Goal: Navigation & Orientation: Find specific page/section

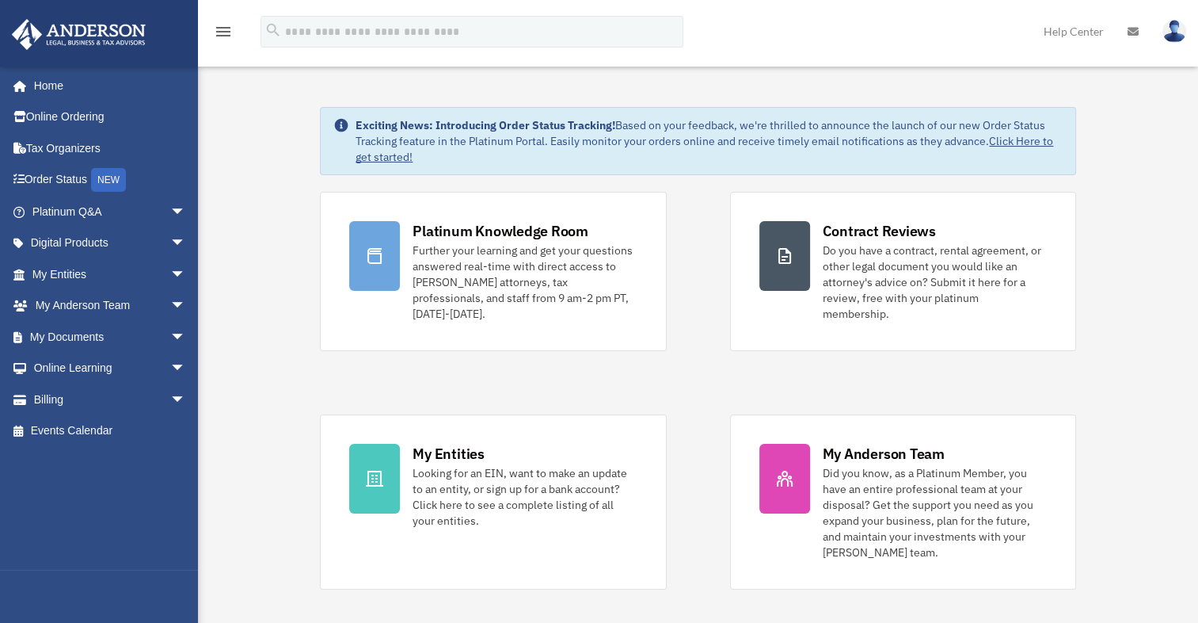
click at [223, 34] on icon "menu" at bounding box center [223, 31] width 19 height 19
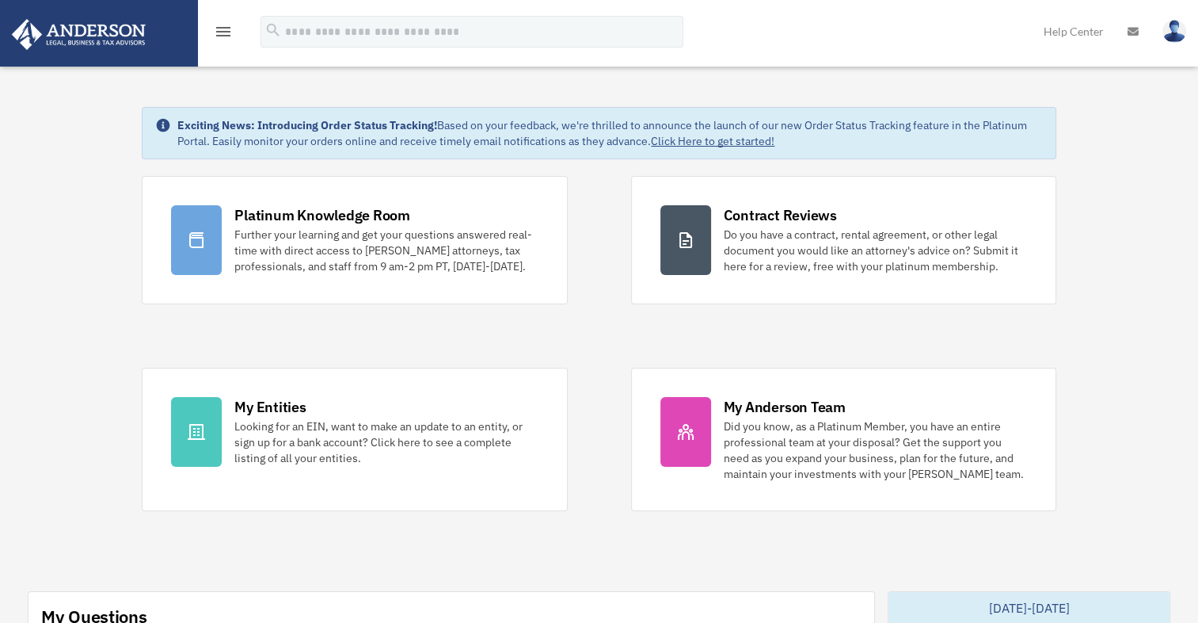
click at [223, 34] on icon "menu" at bounding box center [223, 31] width 19 height 19
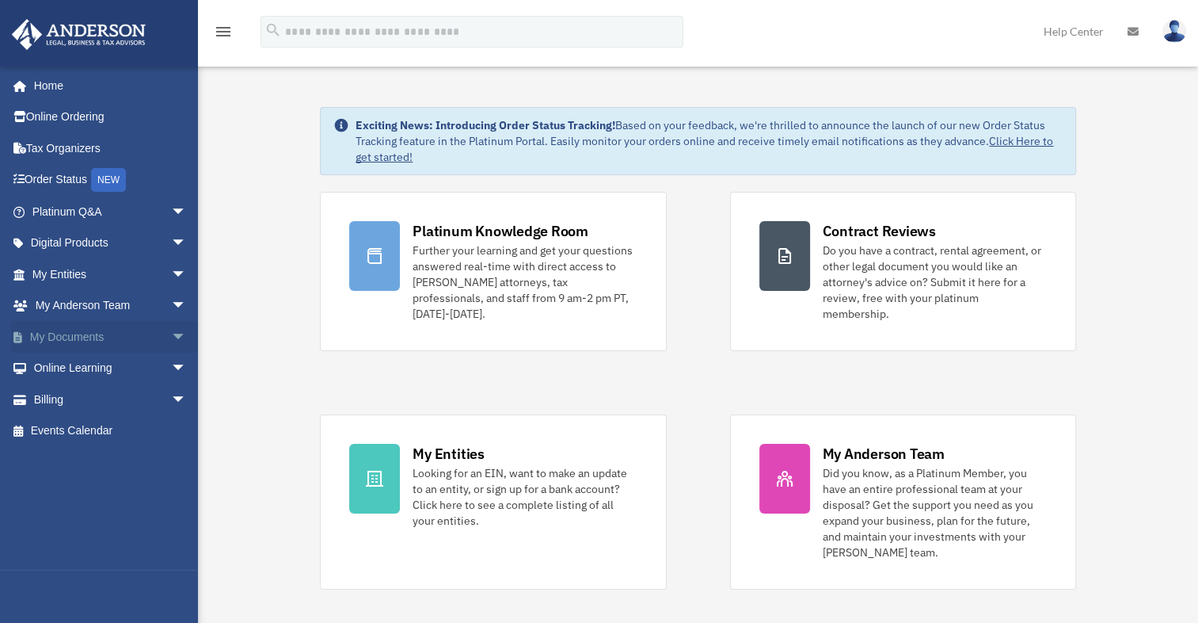
click at [173, 331] on span "arrow_drop_down" at bounding box center [186, 337] width 32 height 32
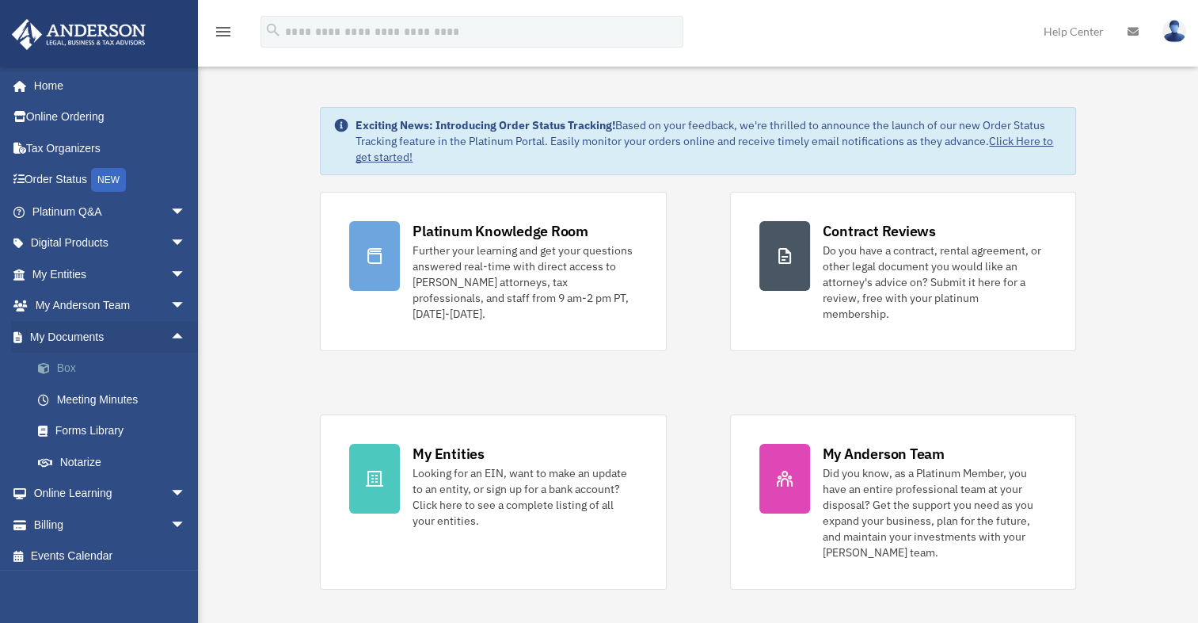
click at [70, 369] on link "Box" at bounding box center [116, 368] width 188 height 32
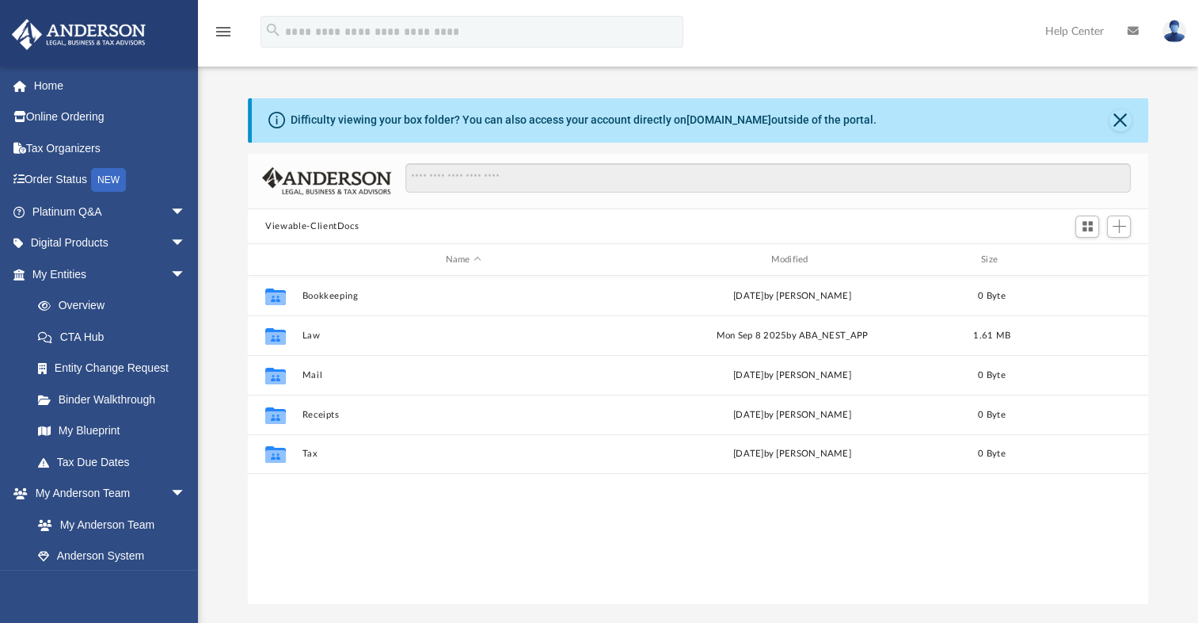
scroll to position [348, 887]
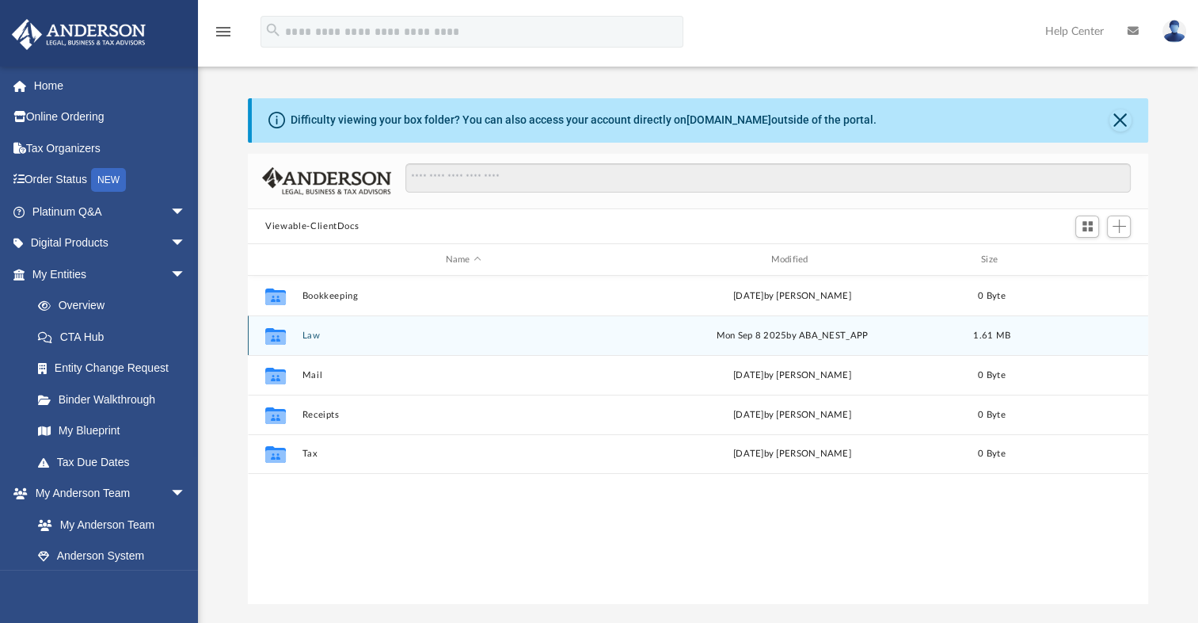
click at [290, 334] on div "Collaborated Folder" at bounding box center [276, 335] width 40 height 25
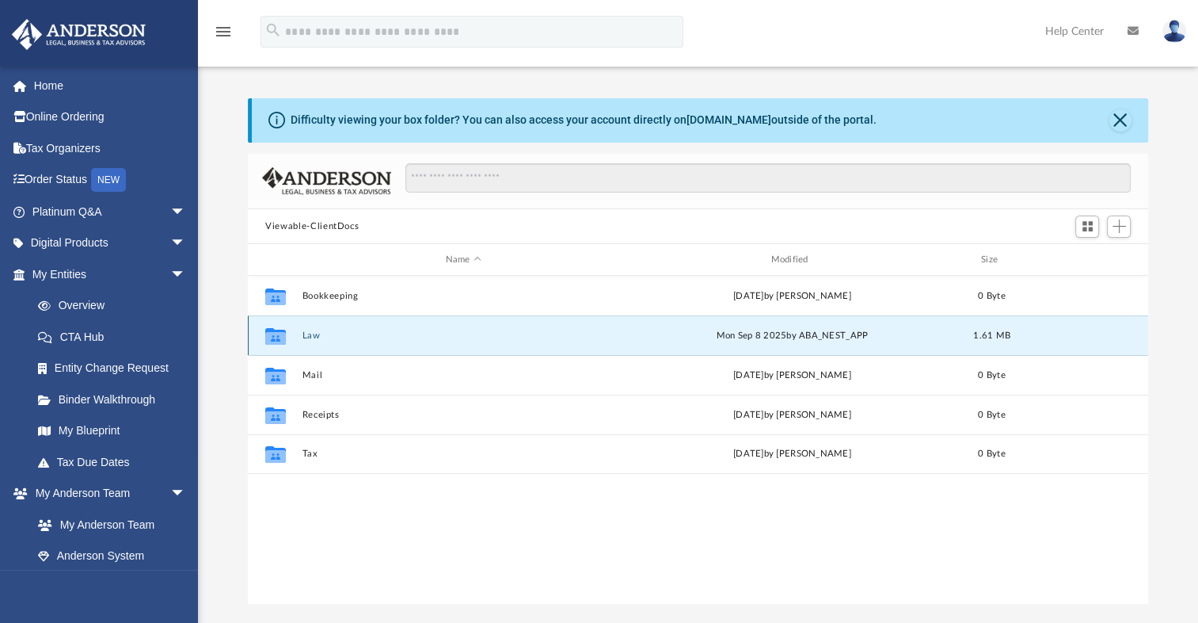
click at [290, 334] on div "Collaborated Folder" at bounding box center [276, 335] width 40 height 25
drag, startPoint x: 290, startPoint y: 334, endPoint x: 270, endPoint y: 334, distance: 19.8
click at [270, 334] on icon "grid" at bounding box center [275, 338] width 21 height 13
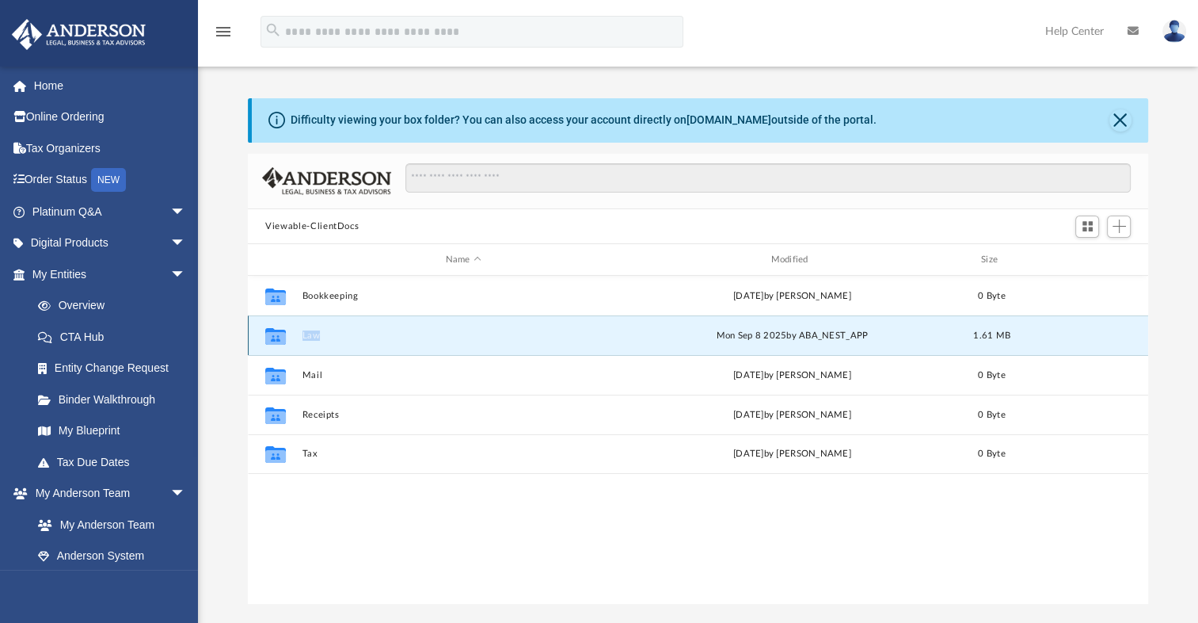
click at [270, 334] on icon "grid" at bounding box center [275, 338] width 21 height 13
click at [453, 499] on div "Collaborated Folder Bookkeeping Sat Aug 9 2025 by Charles Rogler 0 Byte Collabo…" at bounding box center [698, 440] width 901 height 328
click at [316, 339] on button "Law" at bounding box center [464, 335] width 322 height 10
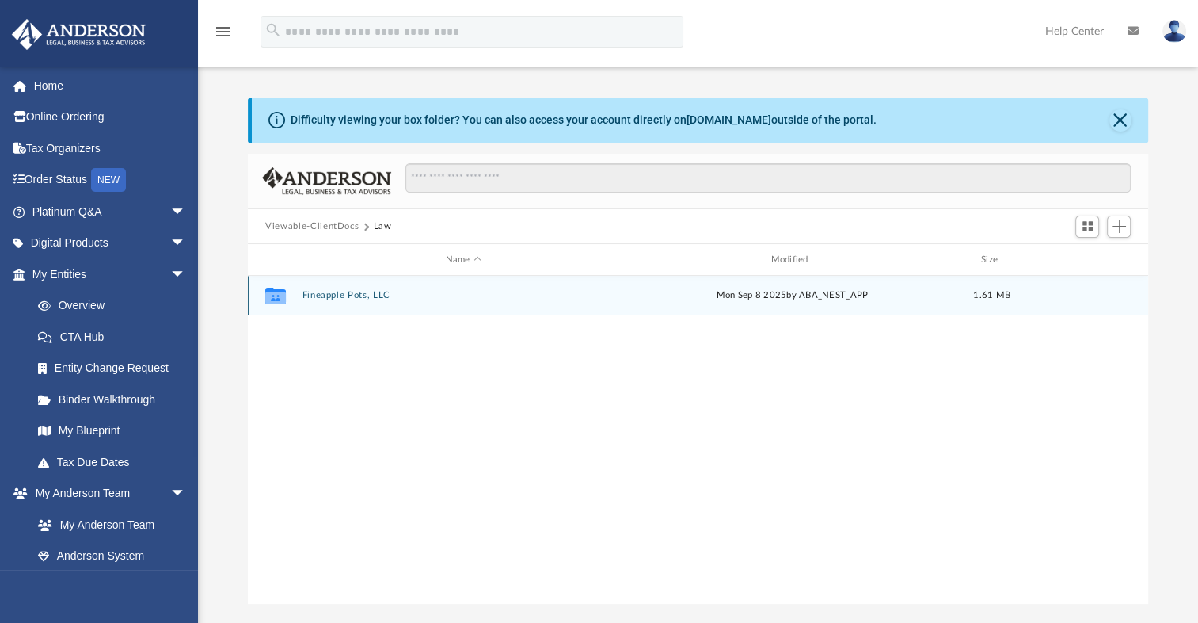
click at [277, 297] on icon "grid" at bounding box center [275, 297] width 21 height 13
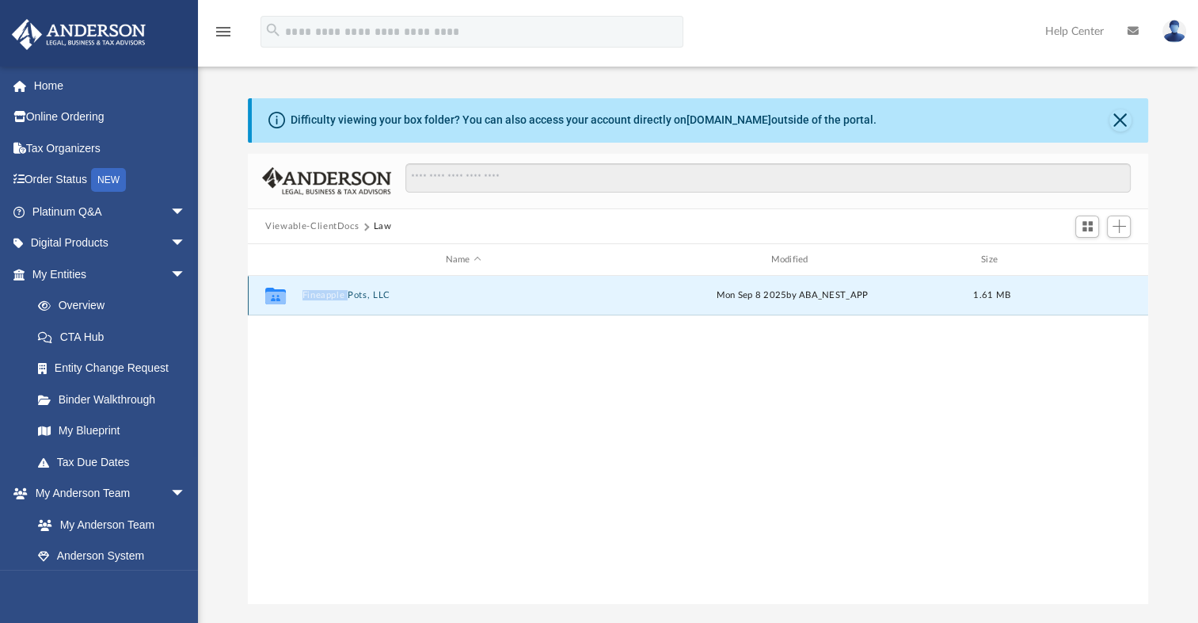
click at [277, 297] on icon "grid" at bounding box center [275, 297] width 21 height 13
click at [270, 299] on icon "grid" at bounding box center [275, 297] width 21 height 13
drag, startPoint x: 270, startPoint y: 299, endPoint x: 363, endPoint y: 369, distance: 116.0
click at [363, 369] on div "Collaborated Folder Fineapple Pots, LLC Mon Sep 8 2025 by ABA_NEST_APP 1.61 MB" at bounding box center [698, 440] width 901 height 328
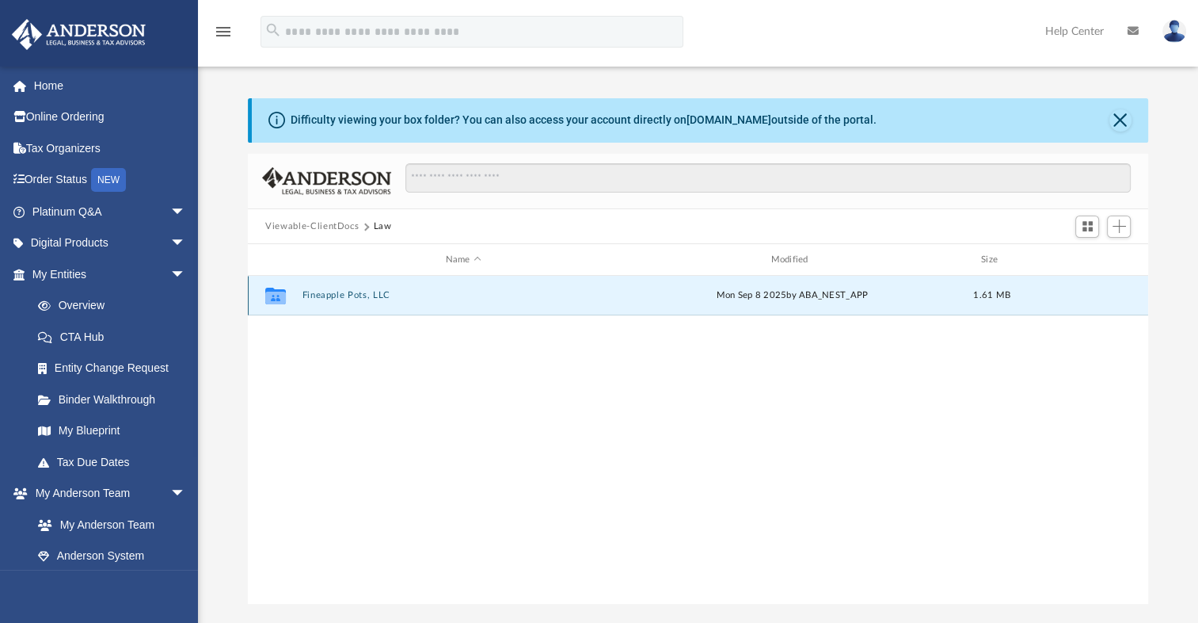
click at [361, 296] on button "Fineapple Pots, LLC" at bounding box center [464, 295] width 322 height 10
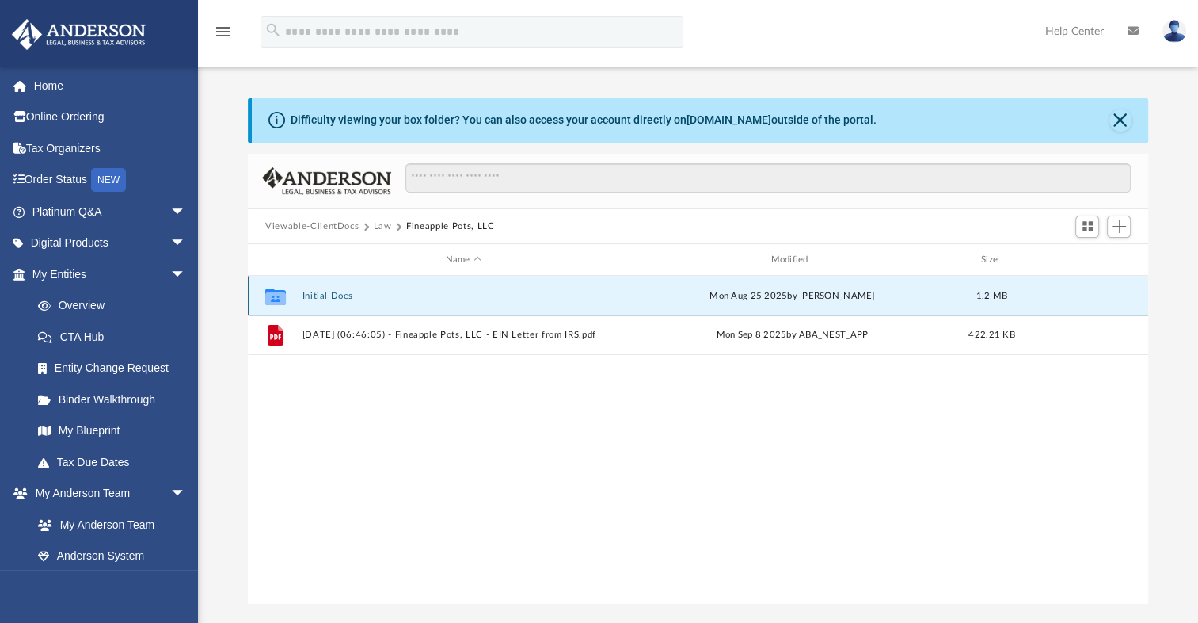
click at [337, 291] on button "Initial Docs" at bounding box center [464, 296] width 322 height 10
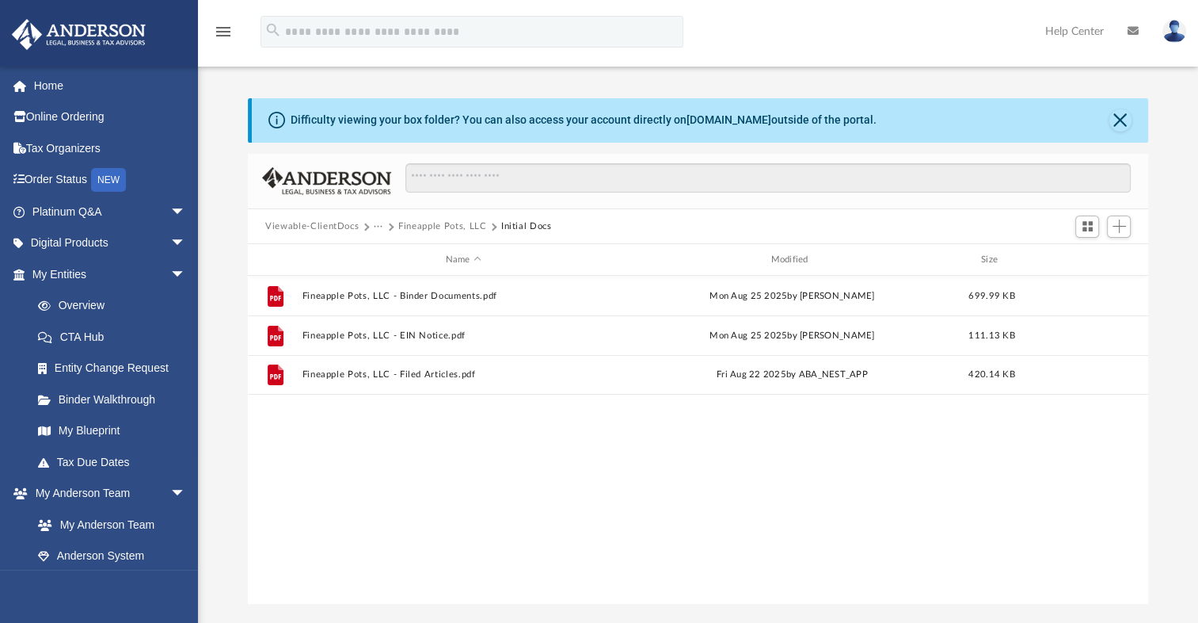
click at [343, 227] on button "Viewable-ClientDocs" at bounding box center [311, 226] width 93 height 14
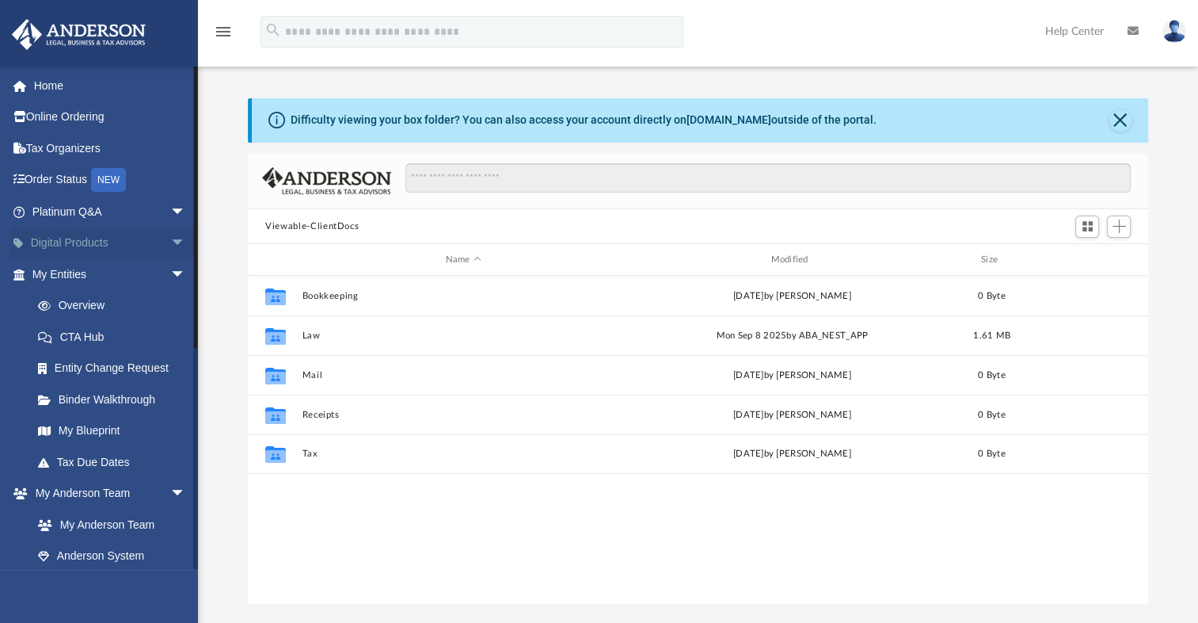
click at [170, 234] on span "arrow_drop_down" at bounding box center [186, 243] width 32 height 32
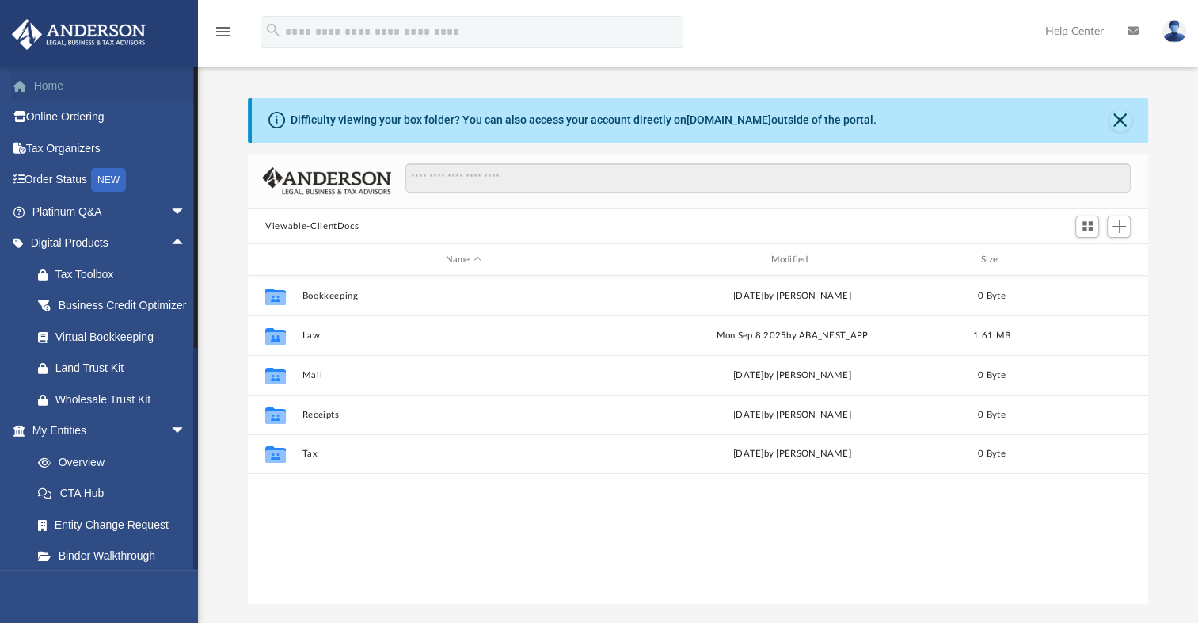
click at [46, 82] on link "Home" at bounding box center [110, 86] width 199 height 32
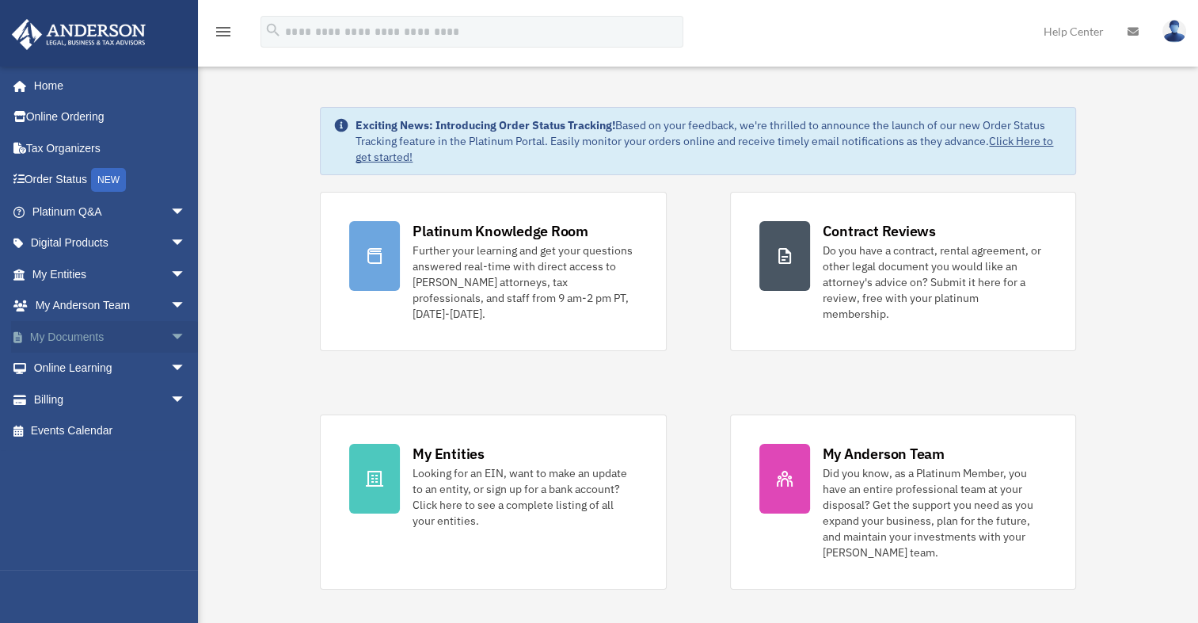
click at [171, 334] on span "arrow_drop_down" at bounding box center [186, 337] width 32 height 32
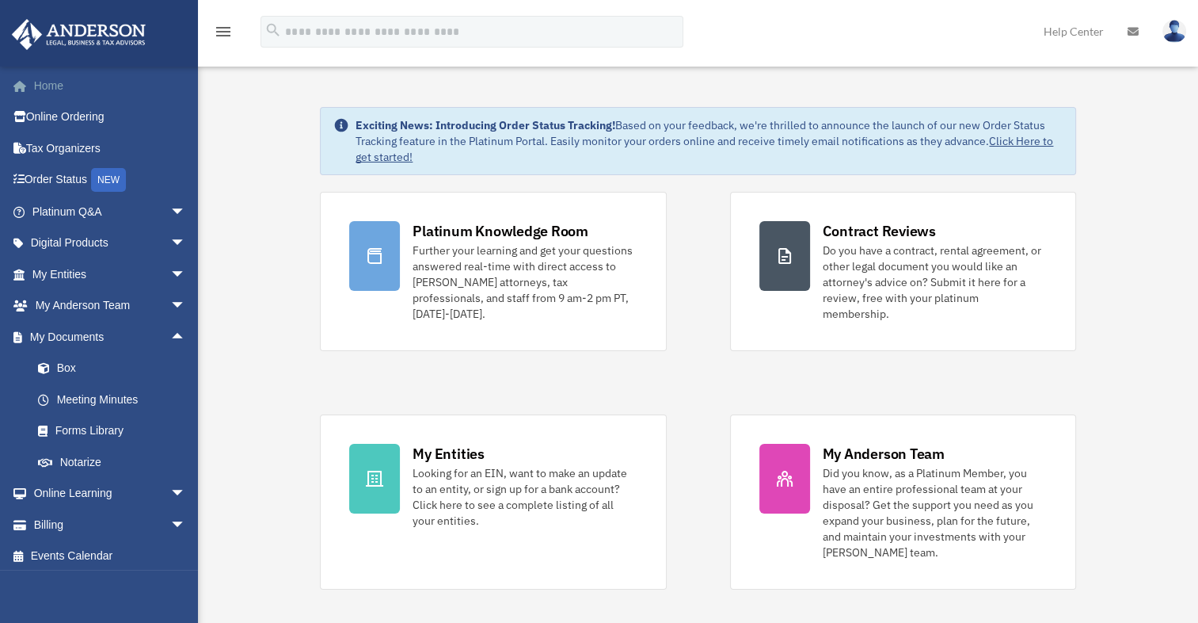
click at [44, 84] on link "Home" at bounding box center [110, 86] width 199 height 32
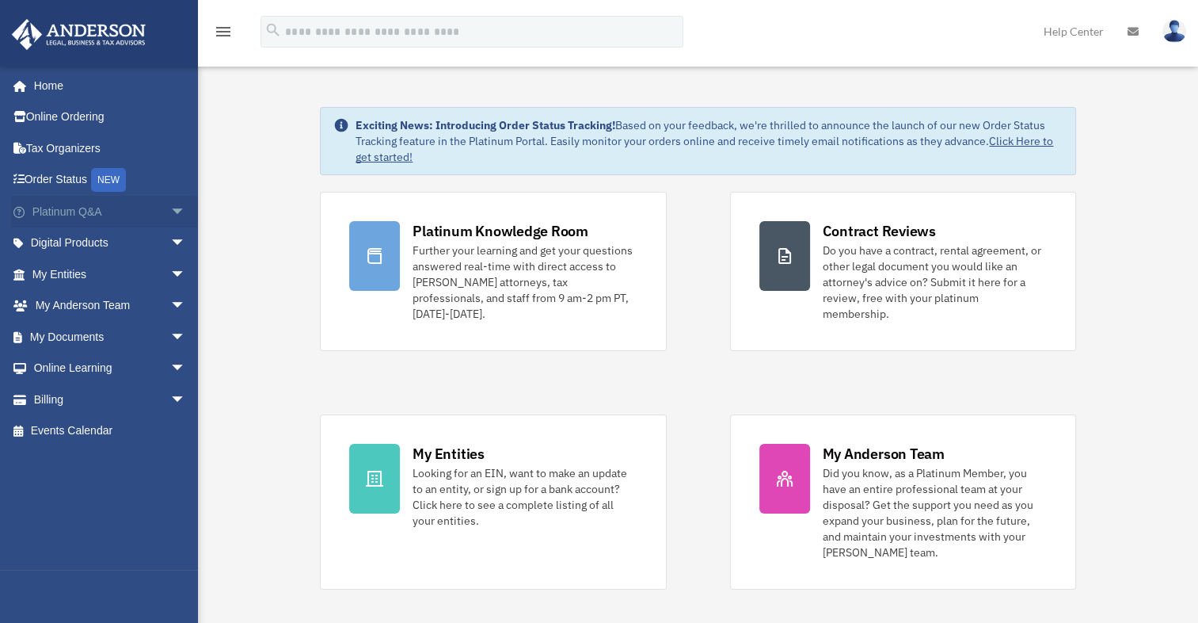
click at [170, 209] on span "arrow_drop_down" at bounding box center [186, 212] width 32 height 32
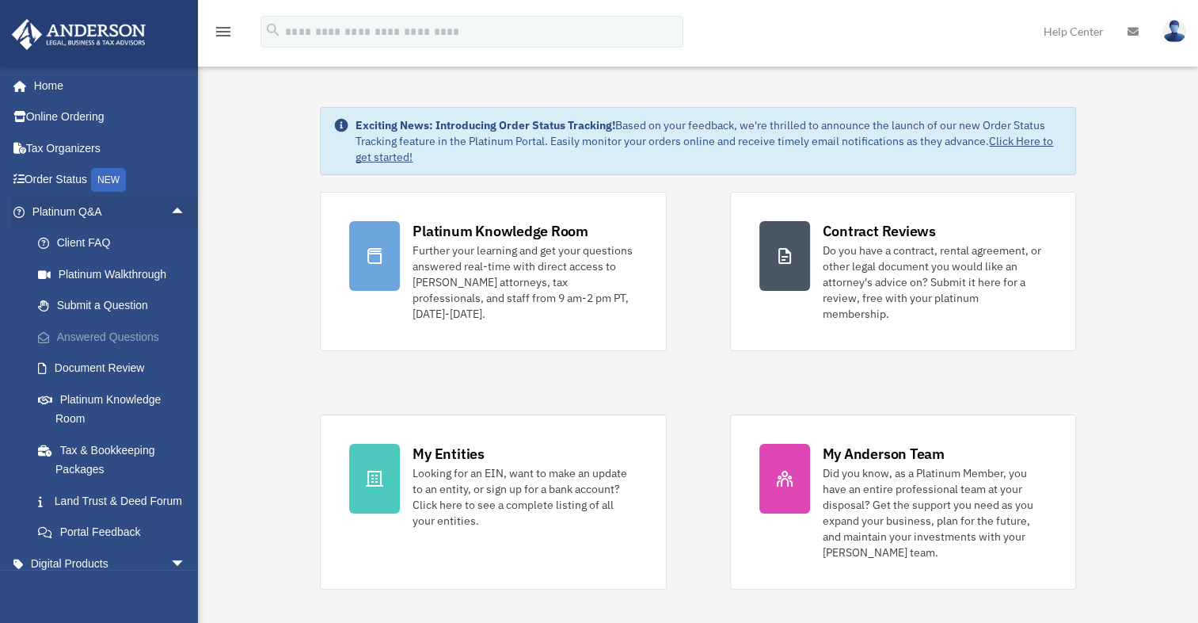
click at [128, 331] on link "Answered Questions" at bounding box center [116, 337] width 188 height 32
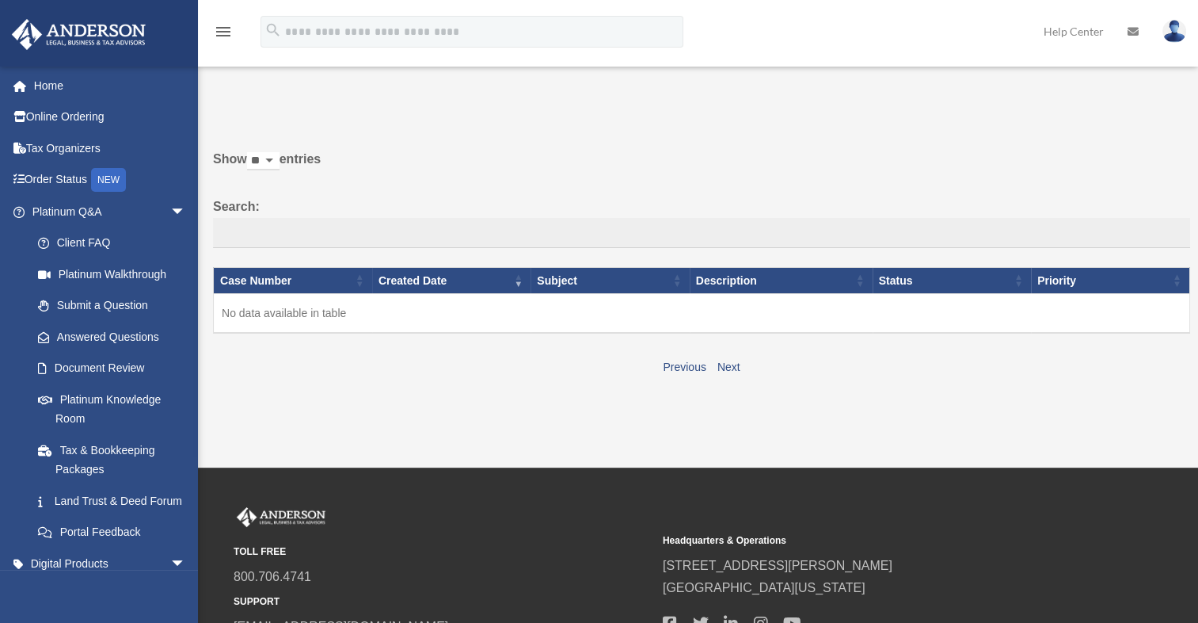
click at [139, 330] on link "Answered Questions" at bounding box center [108, 337] width 172 height 32
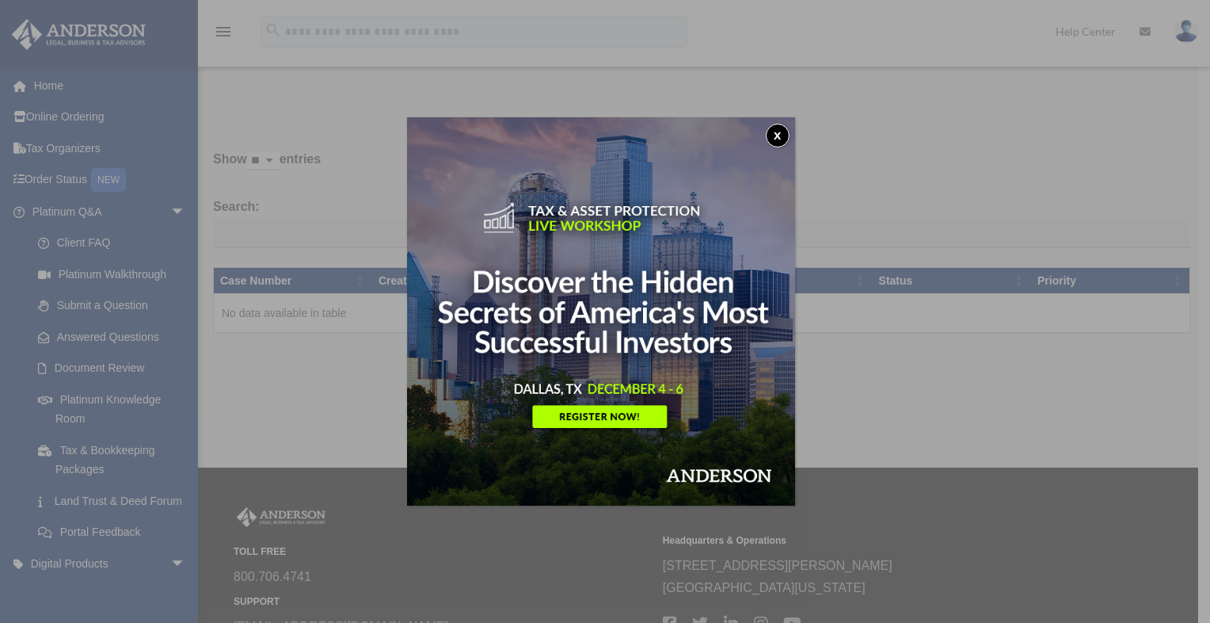
click at [781, 132] on button "x" at bounding box center [778, 136] width 24 height 24
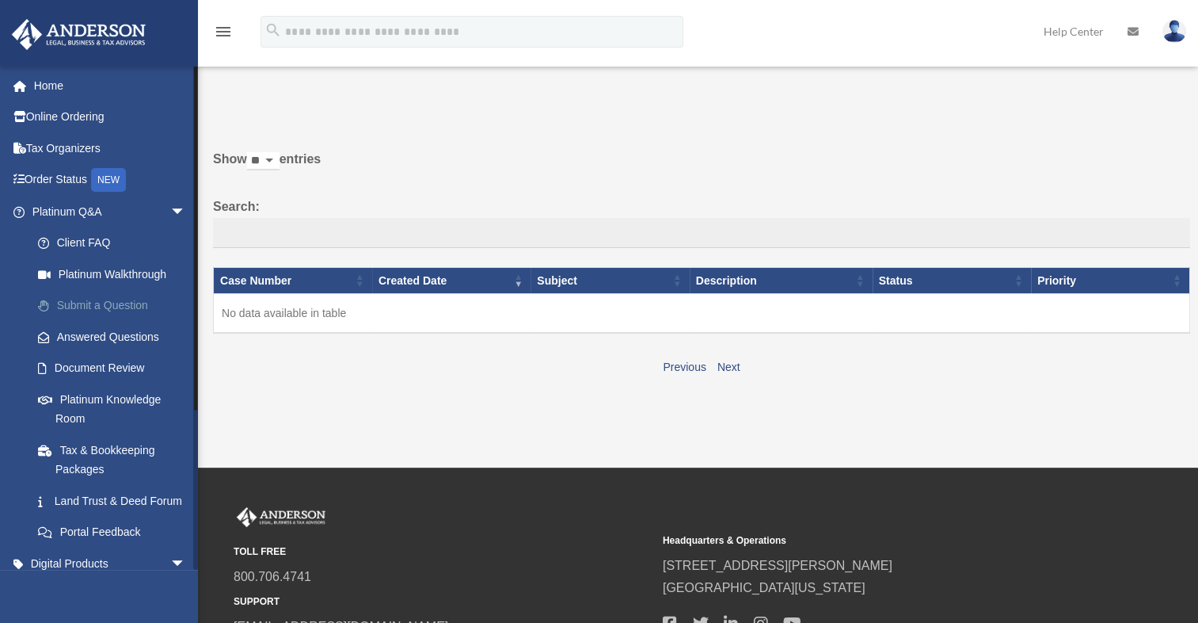
click at [94, 303] on link "Submit a Question" at bounding box center [116, 306] width 188 height 32
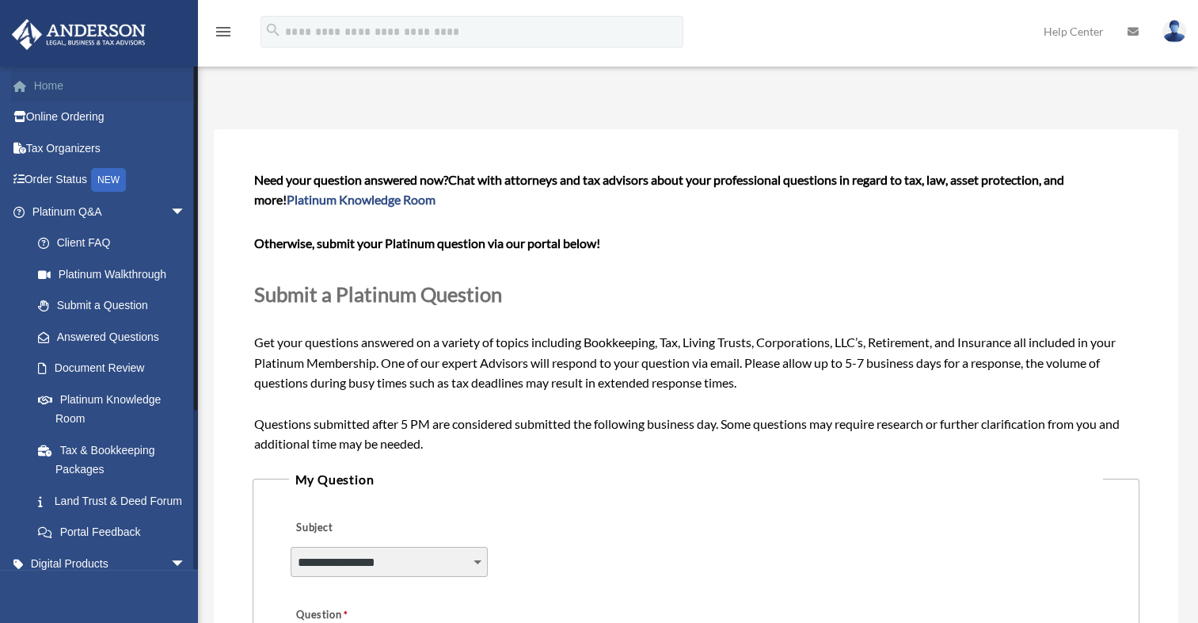
click at [36, 90] on link "Home" at bounding box center [110, 86] width 199 height 32
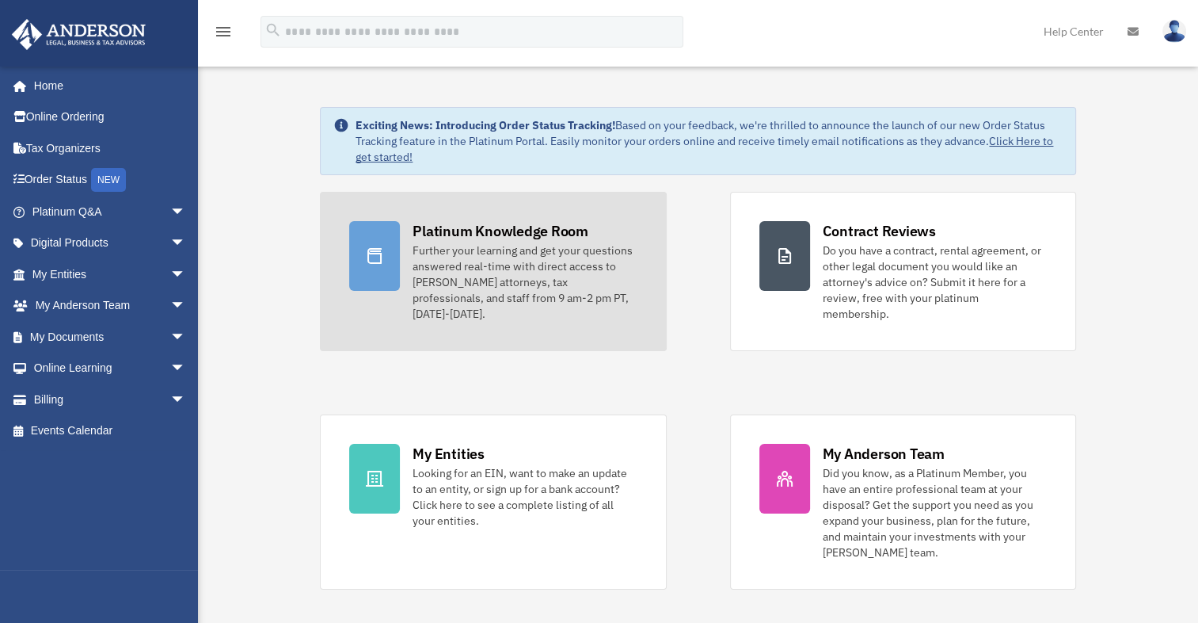
click at [372, 258] on icon at bounding box center [374, 255] width 19 height 19
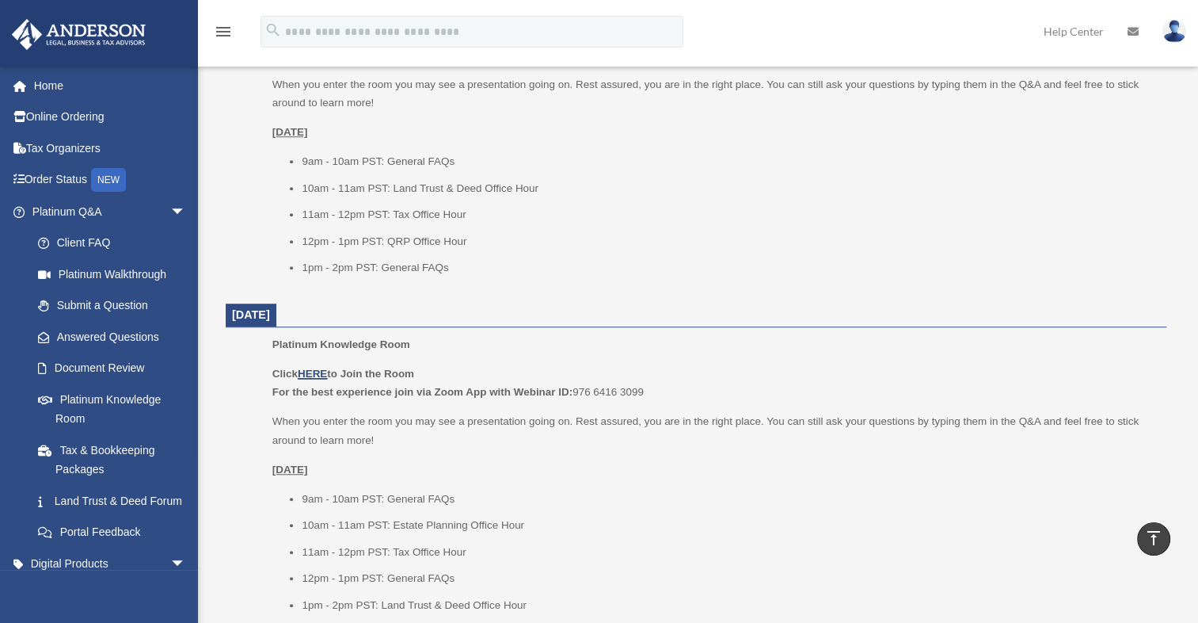
scroll to position [1088, 0]
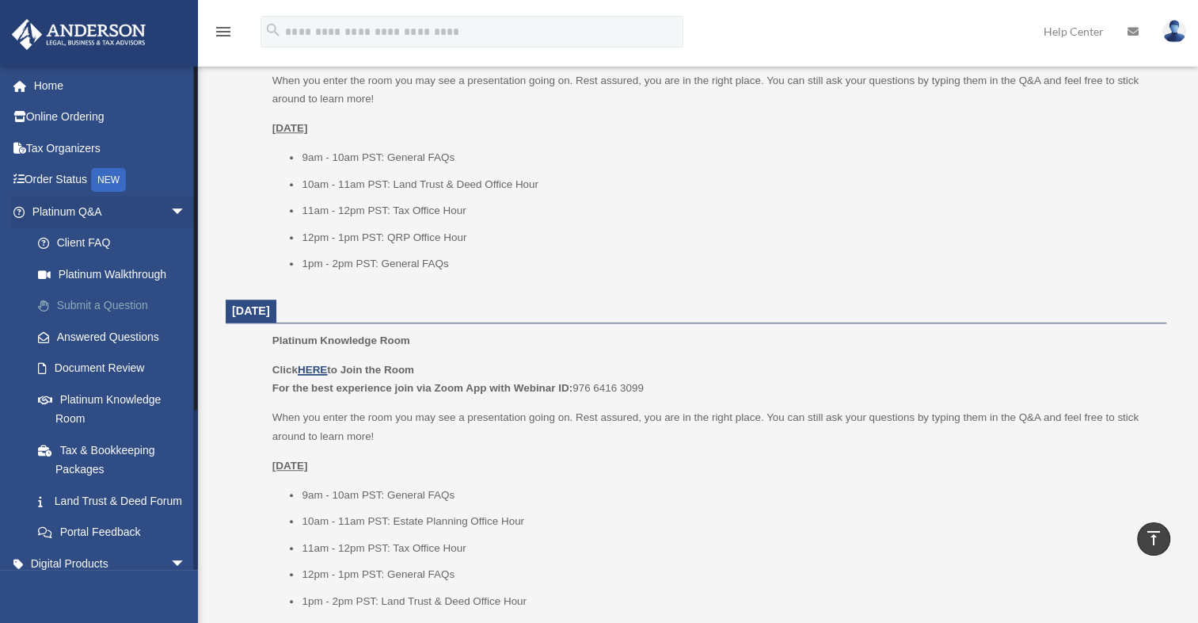
click at [129, 298] on link "Submit a Question" at bounding box center [116, 306] width 188 height 32
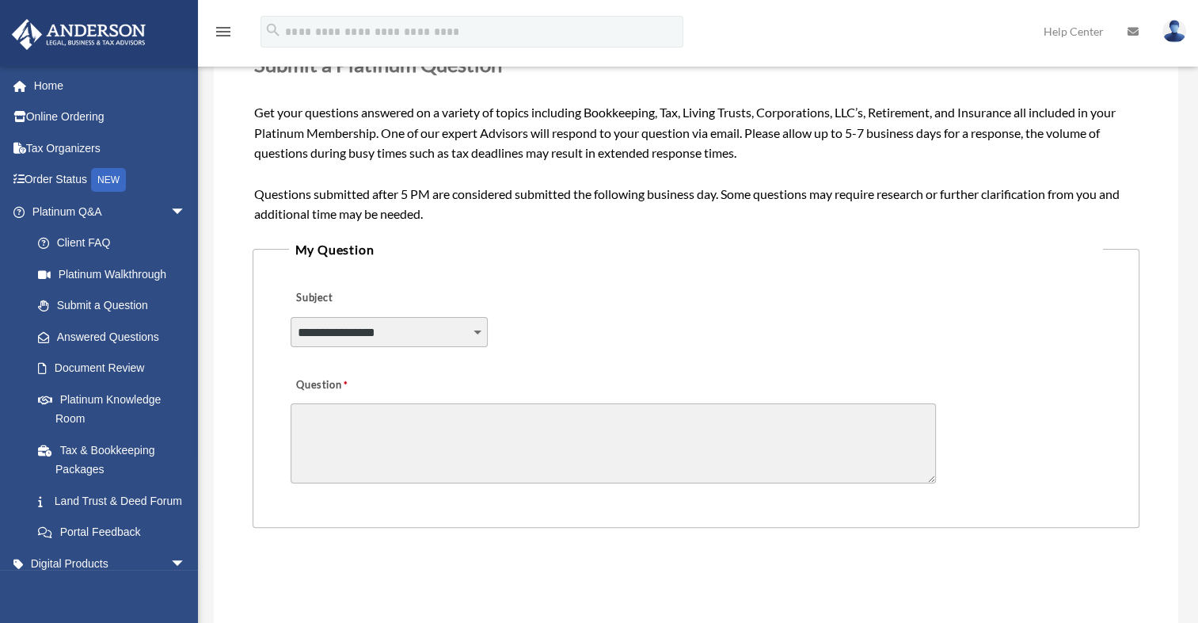
scroll to position [232, 0]
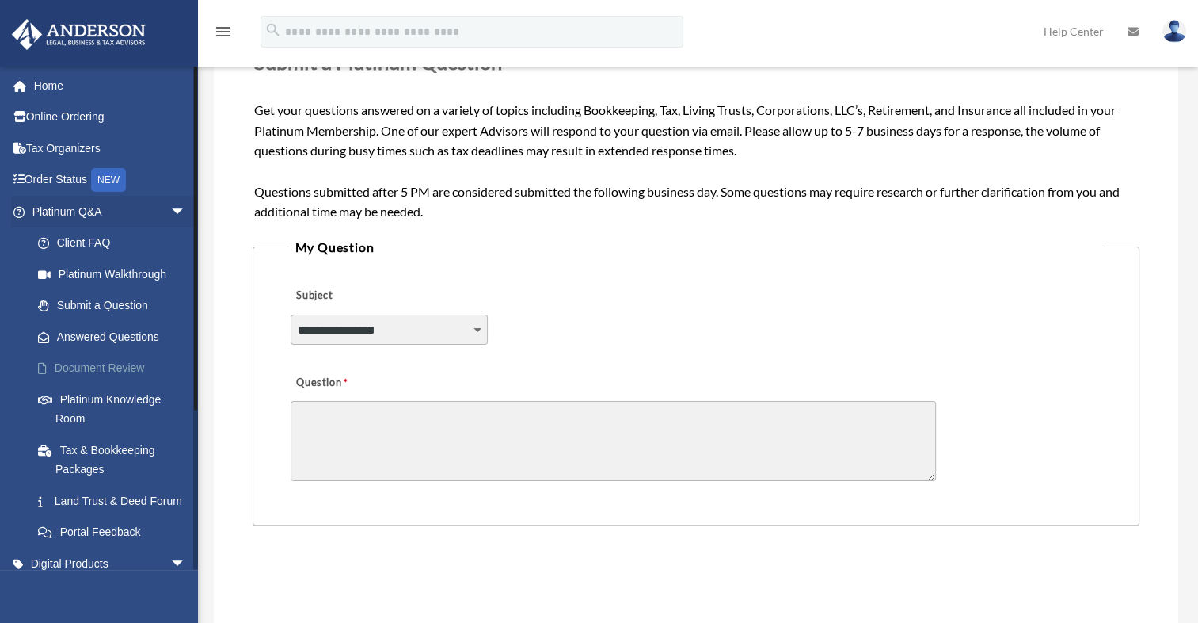
click at [122, 368] on link "Document Review" at bounding box center [116, 368] width 188 height 32
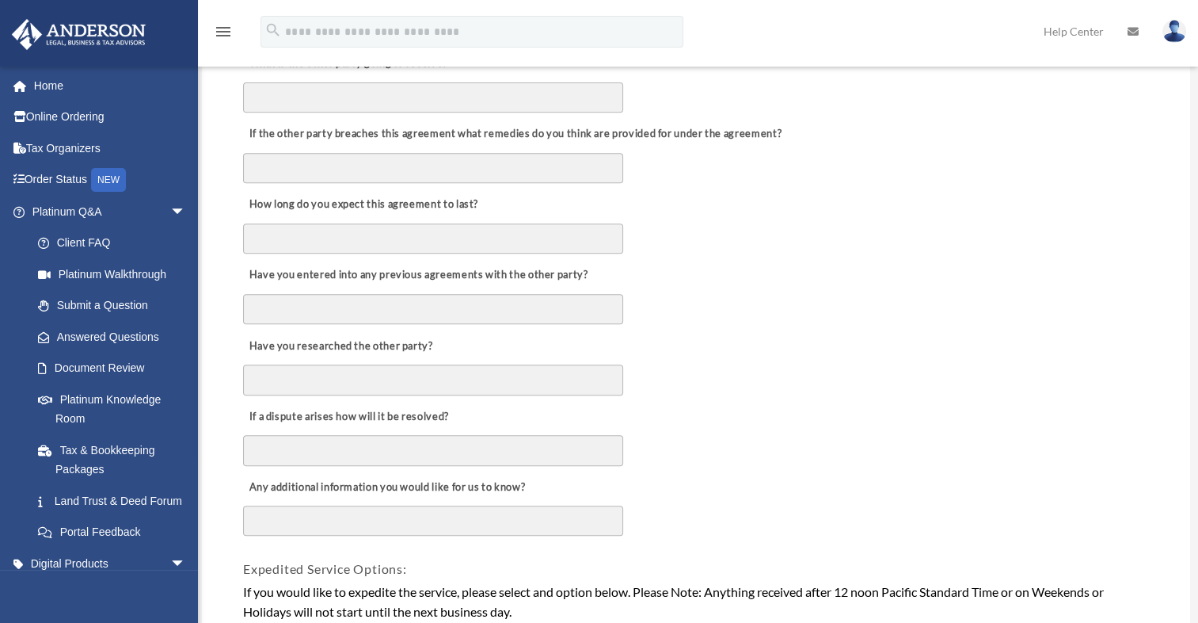
scroll to position [665, 0]
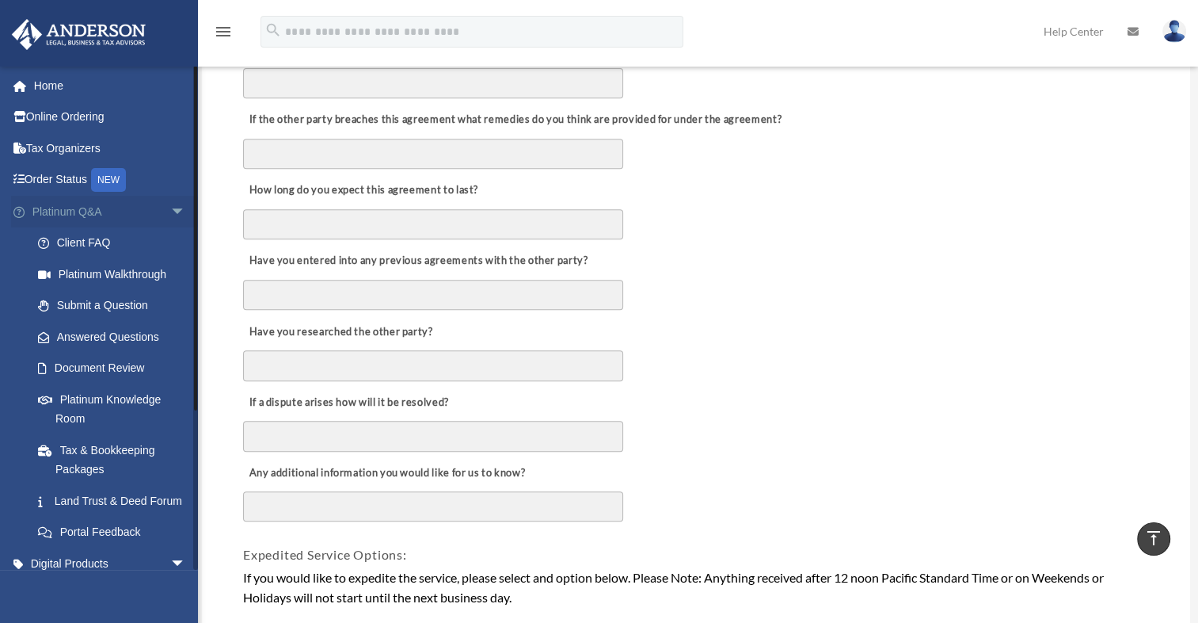
click at [170, 206] on span "arrow_drop_down" at bounding box center [186, 212] width 32 height 32
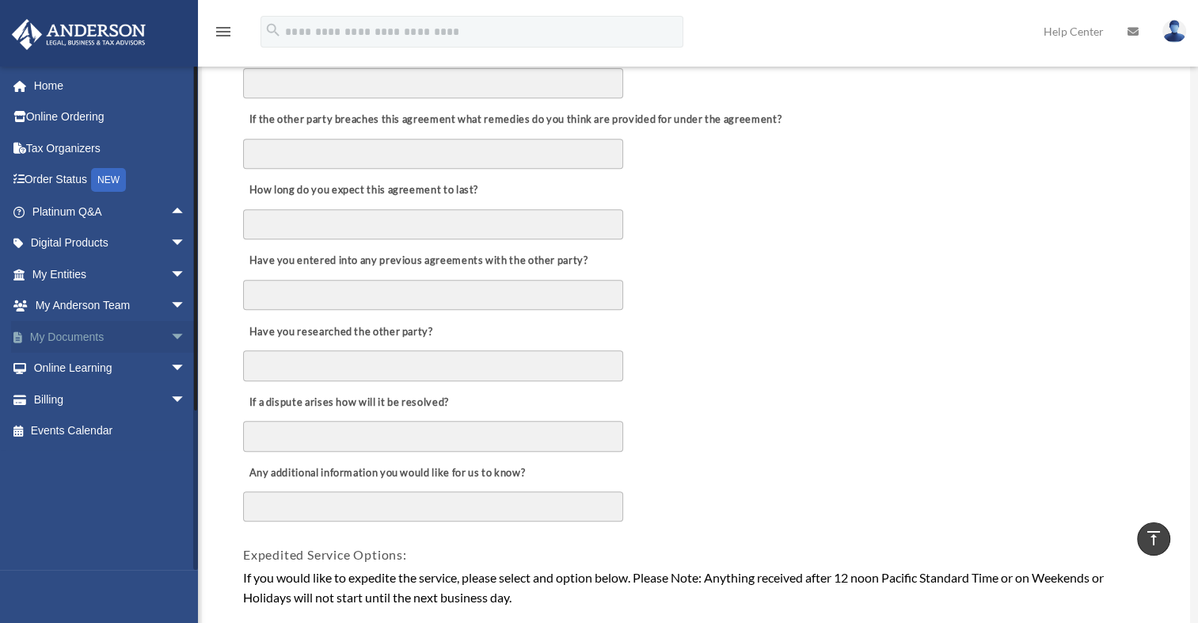
click at [170, 330] on span "arrow_drop_down" at bounding box center [186, 337] width 32 height 32
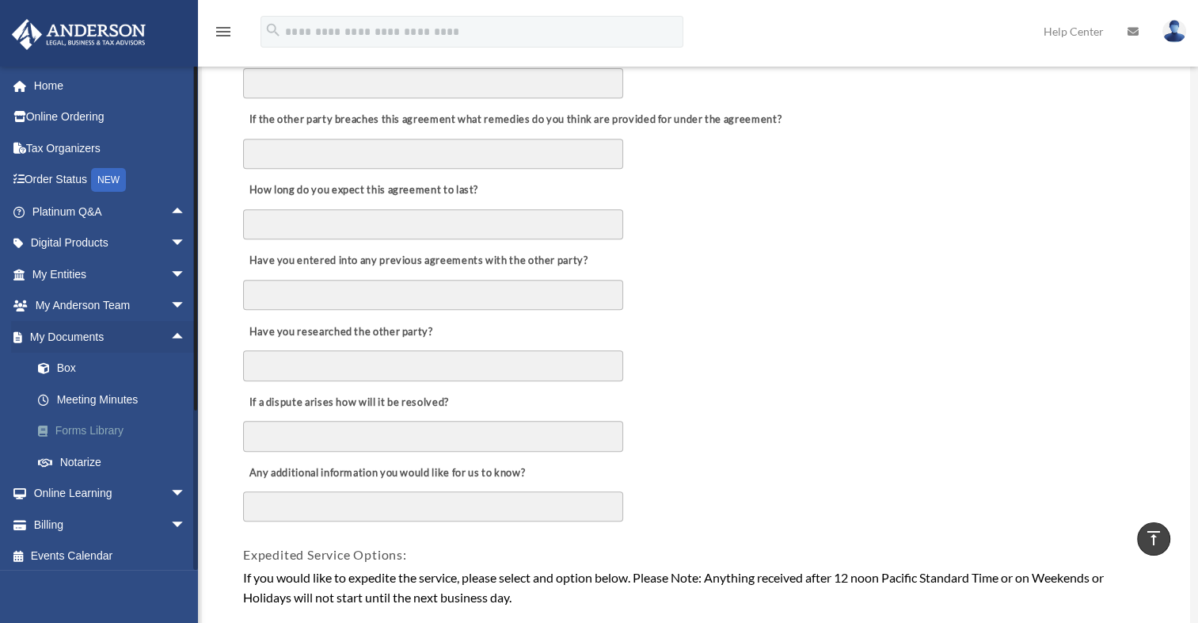
click at [114, 430] on link "Forms Library" at bounding box center [116, 431] width 188 height 32
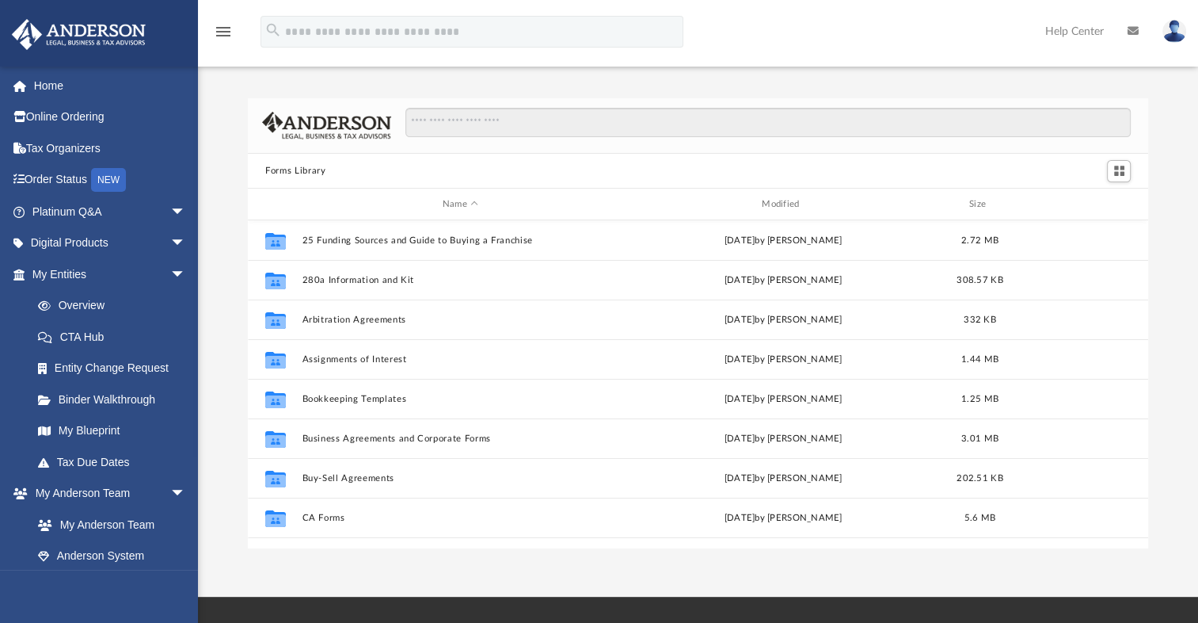
scroll to position [348, 887]
click at [1142, 535] on div "Scroll to top vertical_align_top" at bounding box center [1153, 538] width 33 height 33
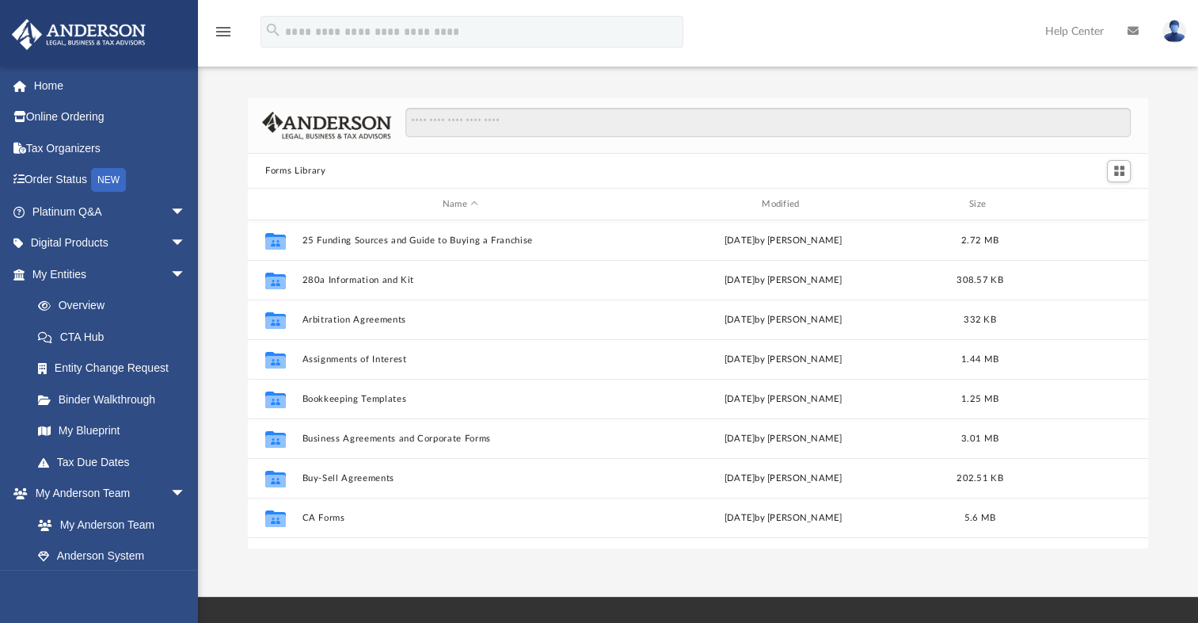
click at [1142, 538] on div "Scroll to top vertical_align_top" at bounding box center [1153, 538] width 33 height 33
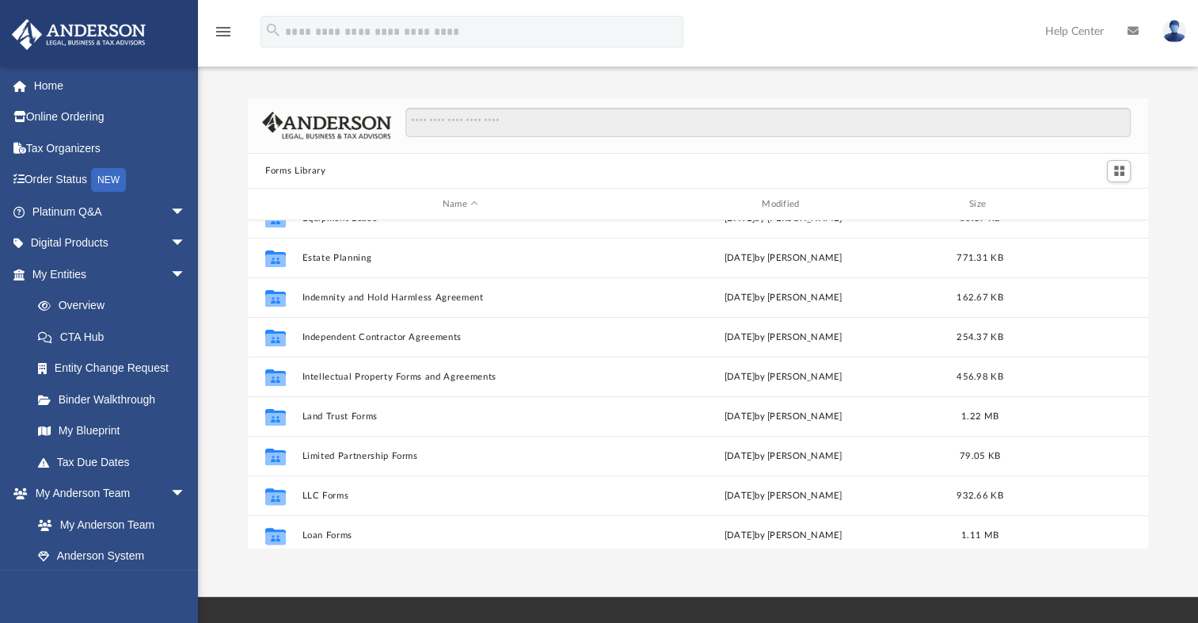
scroll to position [479, 0]
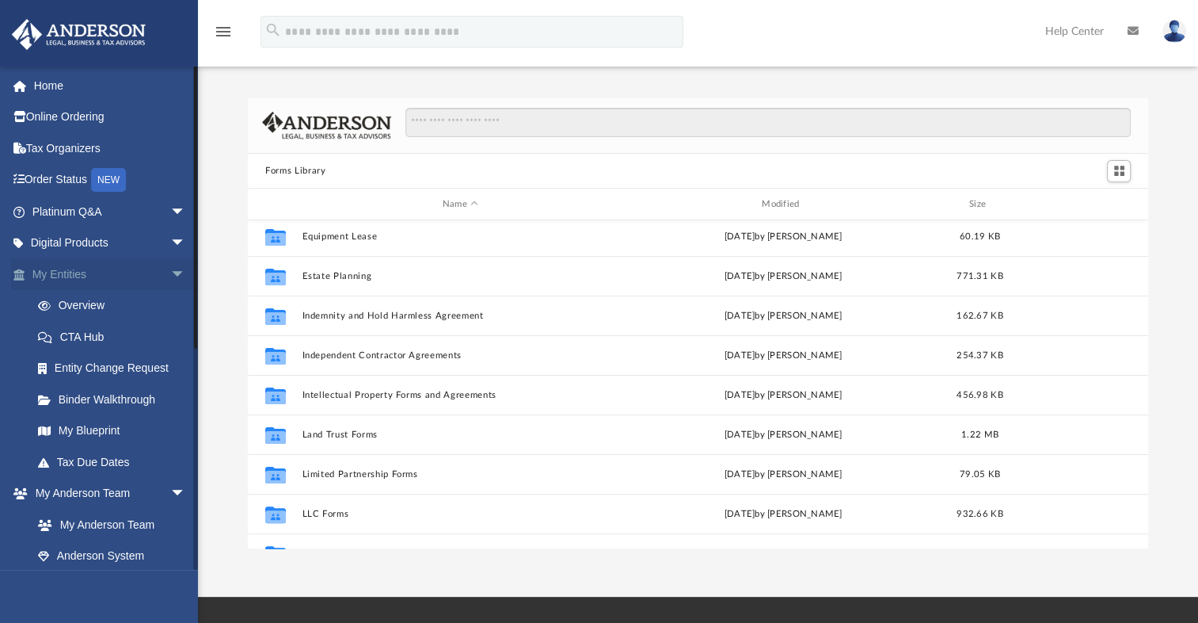
click at [170, 268] on span "arrow_drop_down" at bounding box center [186, 274] width 32 height 32
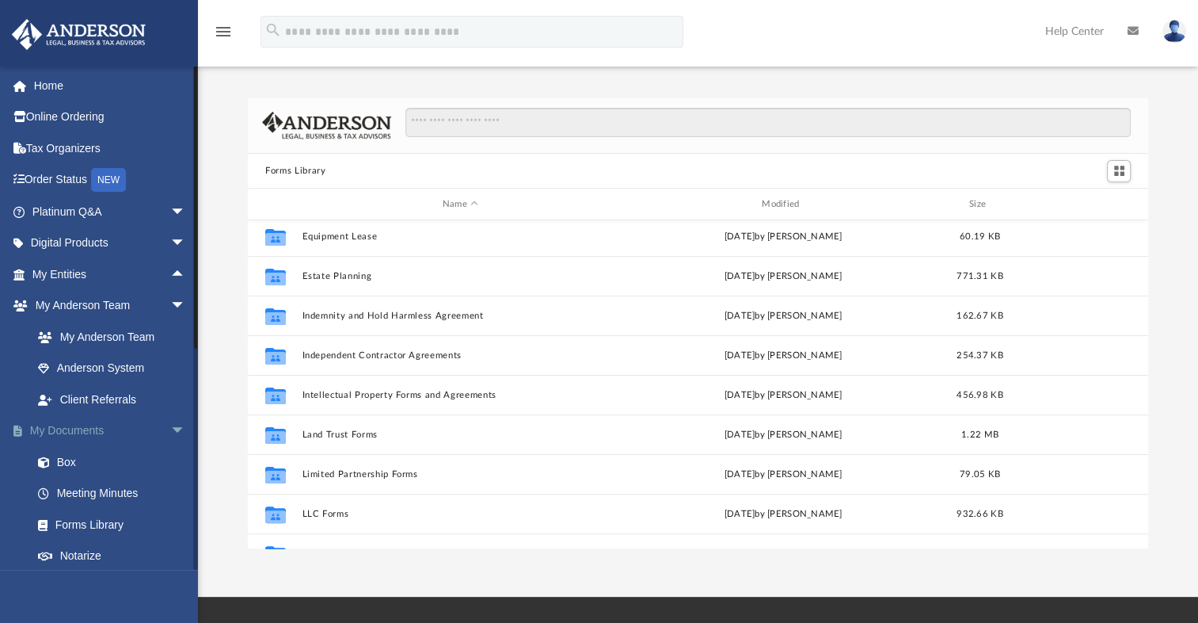
click at [170, 429] on span "arrow_drop_down" at bounding box center [186, 431] width 32 height 32
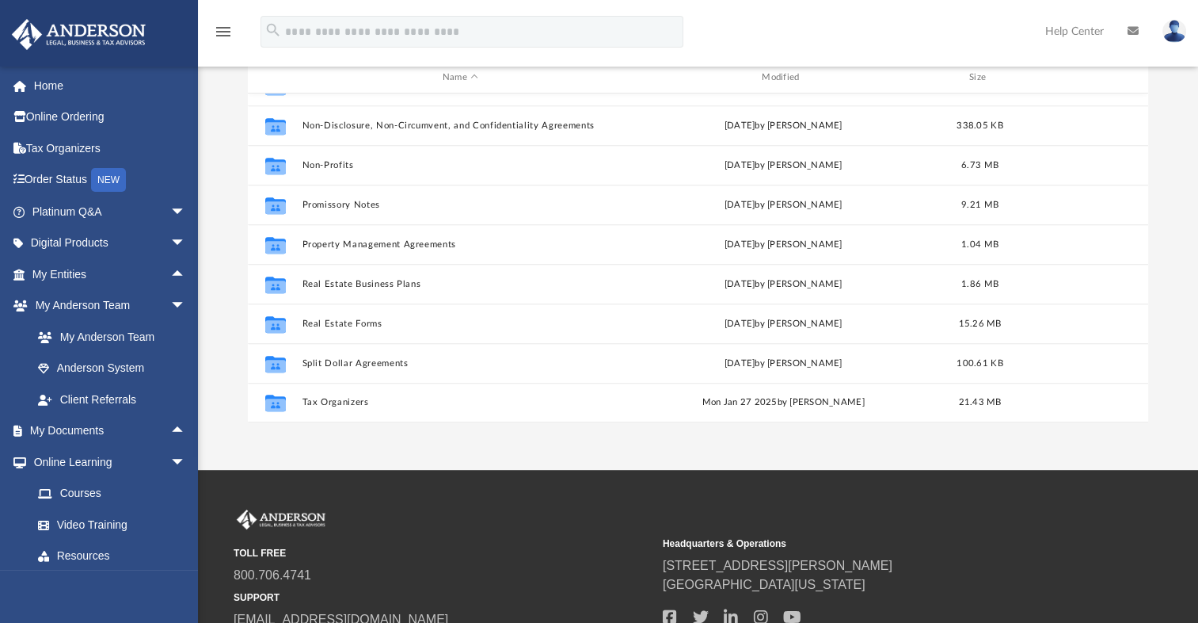
scroll to position [257, 0]
